Goal: Check status

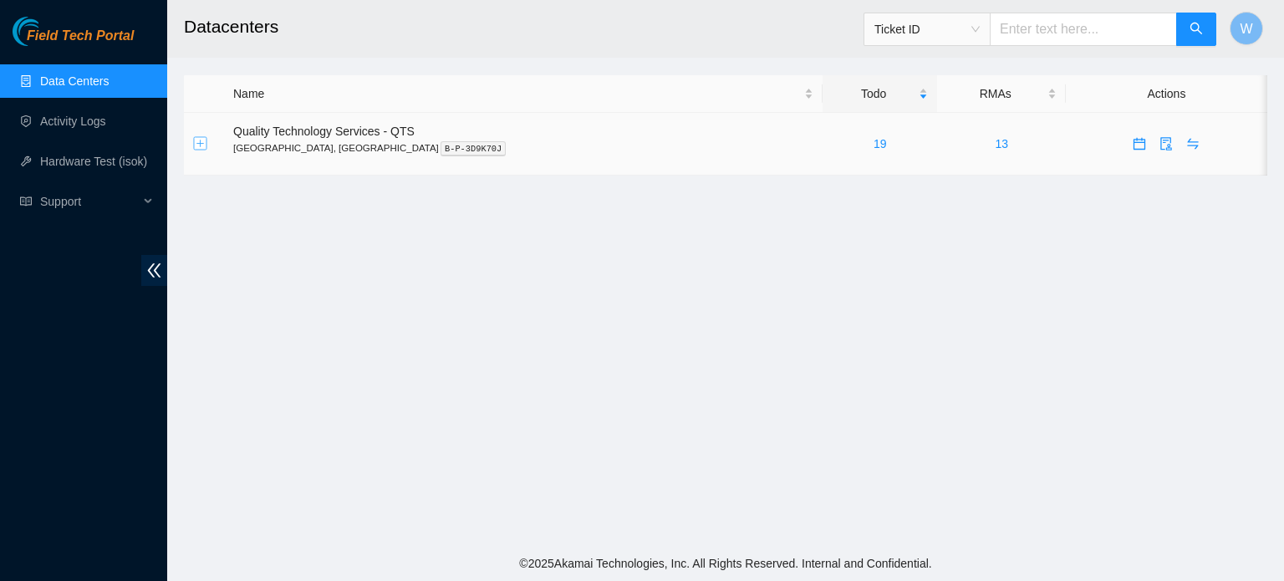
click at [199, 142] on button "Expand row" at bounding box center [200, 143] width 13 height 13
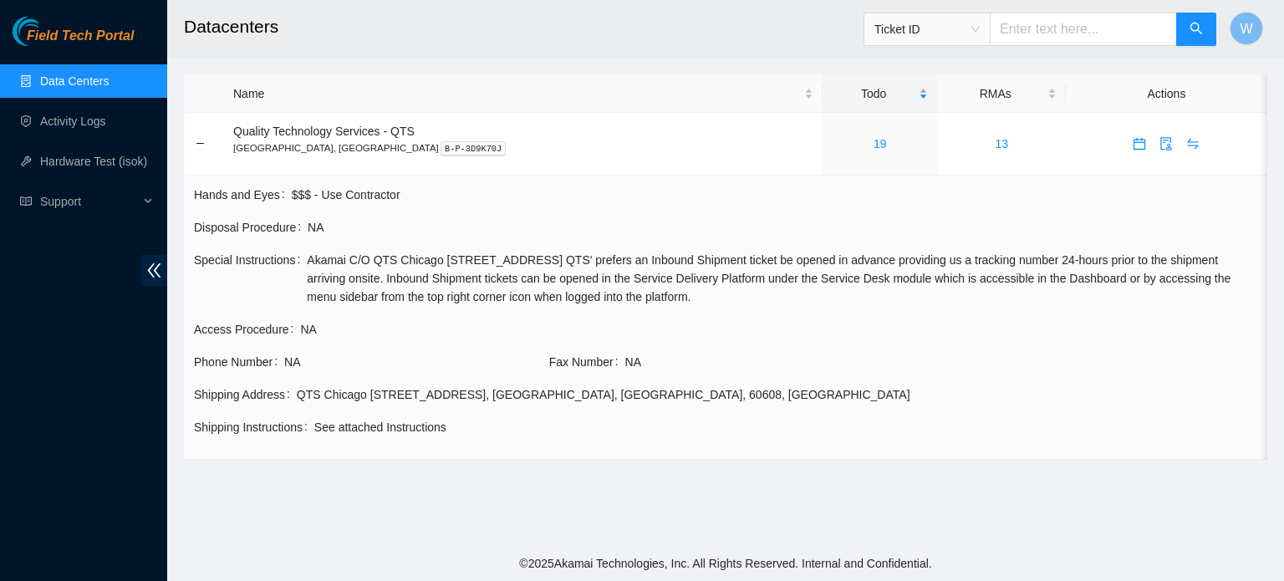
click at [832, 92] on div "Todo" at bounding box center [880, 93] width 97 height 18
click at [874, 140] on link "19" at bounding box center [880, 143] width 13 height 13
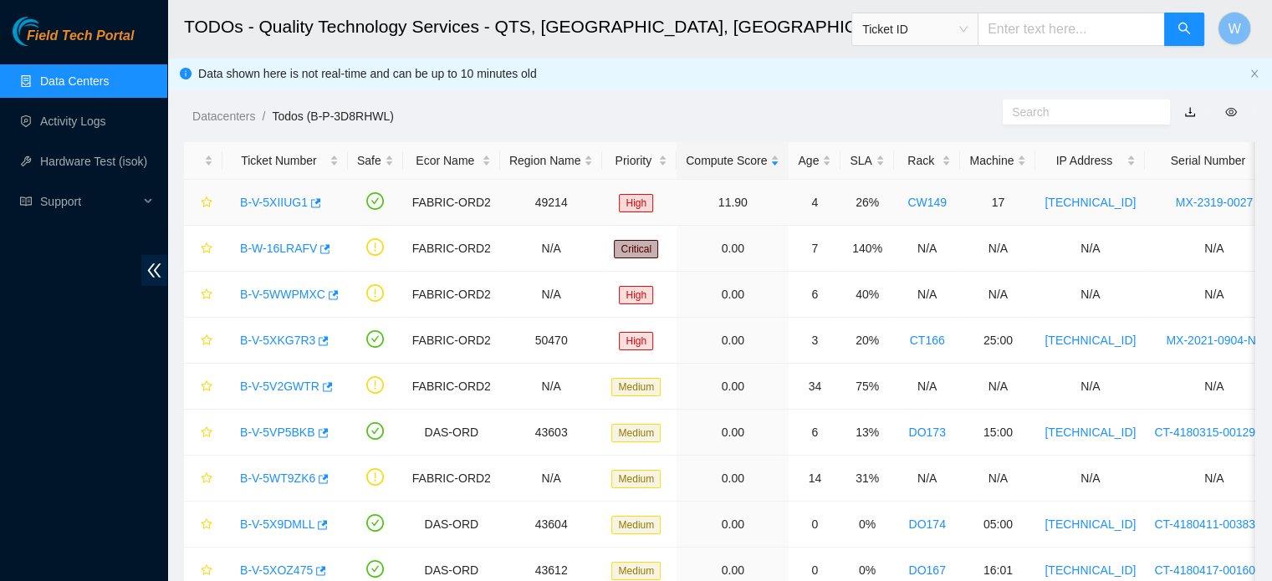
click at [291, 198] on link "B-V-5XIIUG1" at bounding box center [274, 202] width 68 height 13
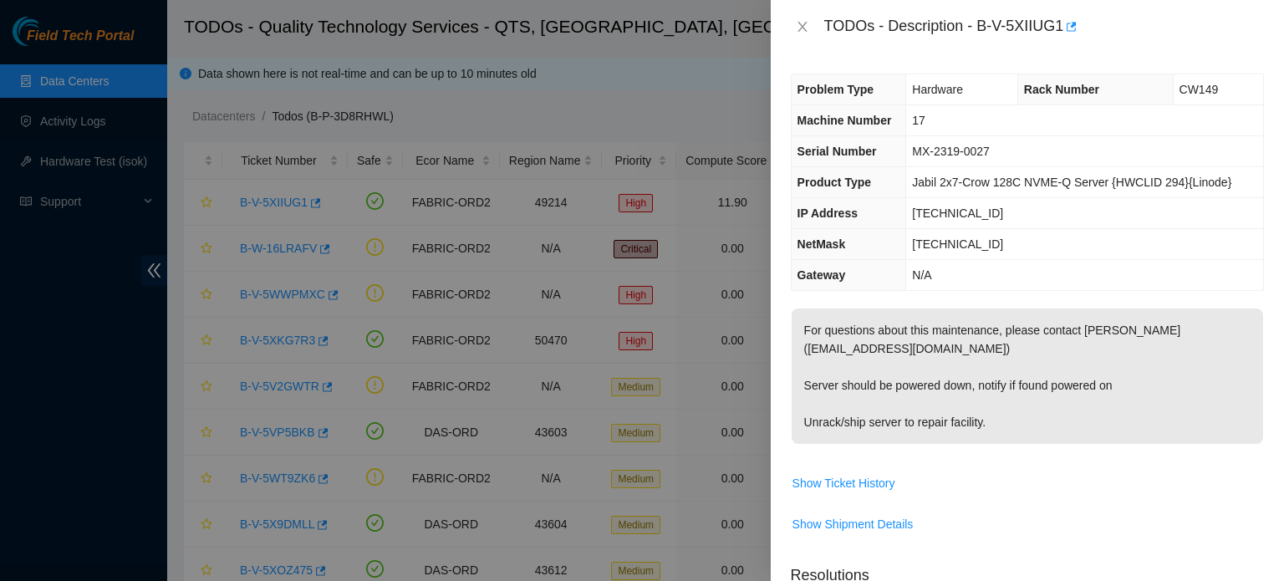
click at [964, 519] on span "Show Shipment Details" at bounding box center [1028, 524] width 472 height 27
click at [845, 481] on span "Show Ticket History" at bounding box center [844, 483] width 103 height 18
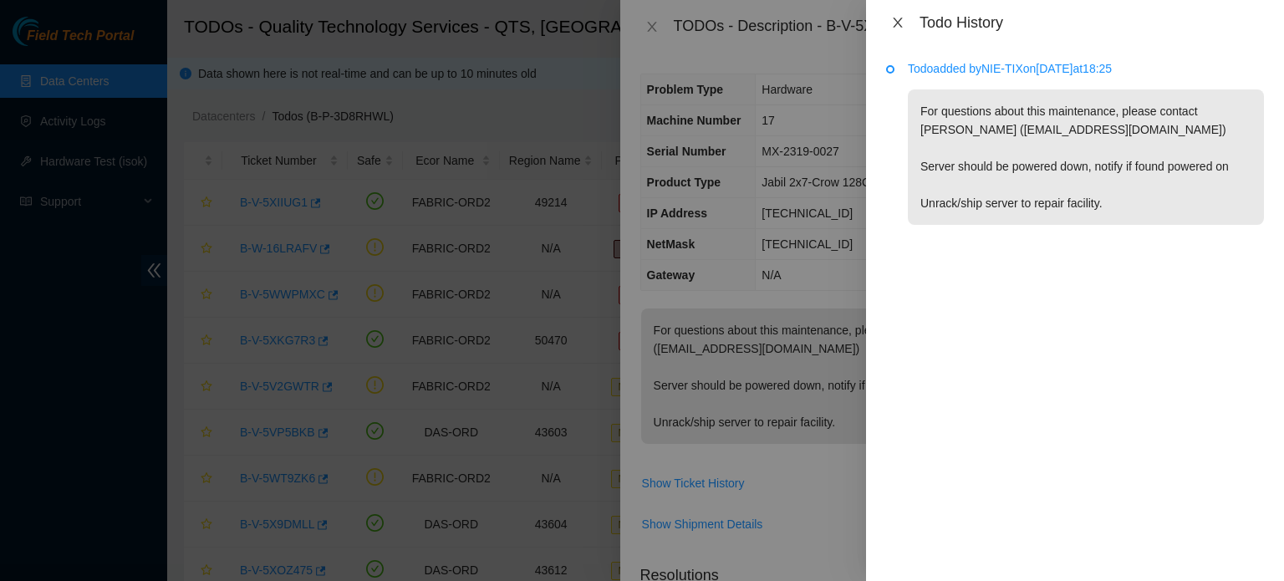
click at [898, 23] on icon "close" at bounding box center [897, 23] width 9 height 10
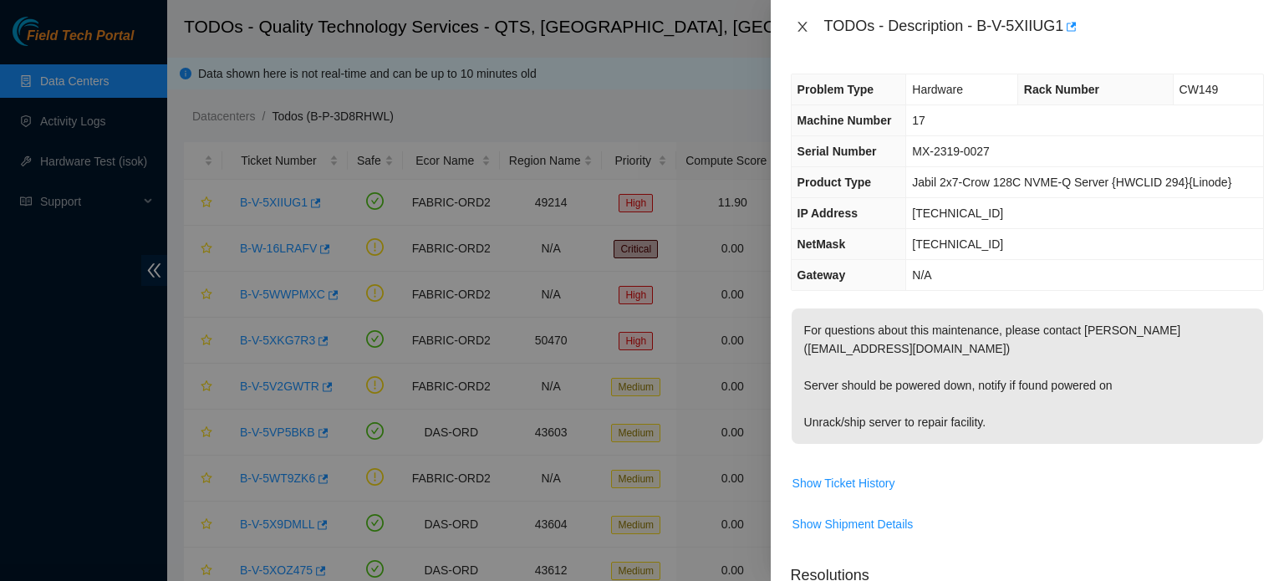
click at [803, 26] on icon "close" at bounding box center [802, 27] width 9 height 10
